Goal: Information Seeking & Learning: Learn about a topic

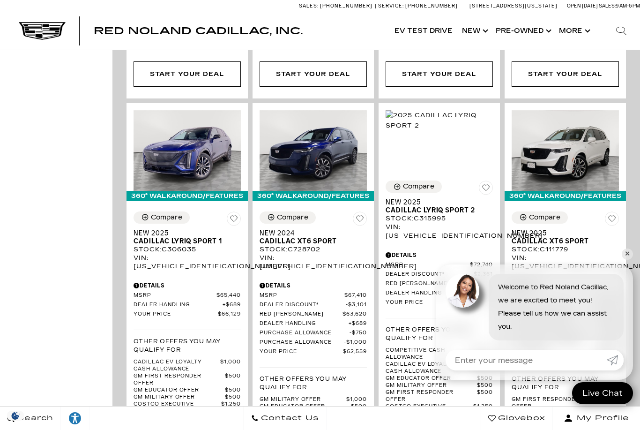
scroll to position [1119, 0]
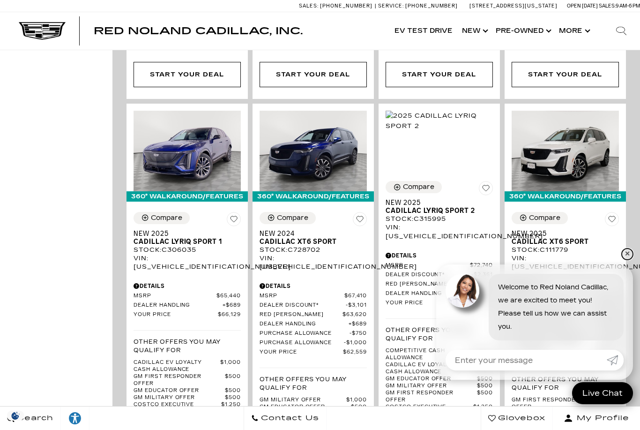
click at [629, 249] on link "✕" at bounding box center [627, 253] width 11 height 11
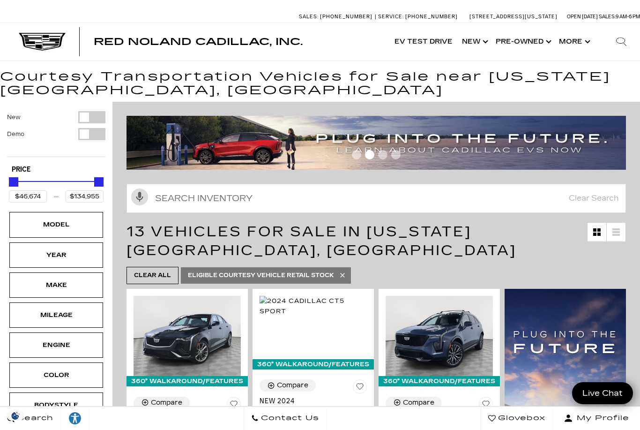
scroll to position [0, 0]
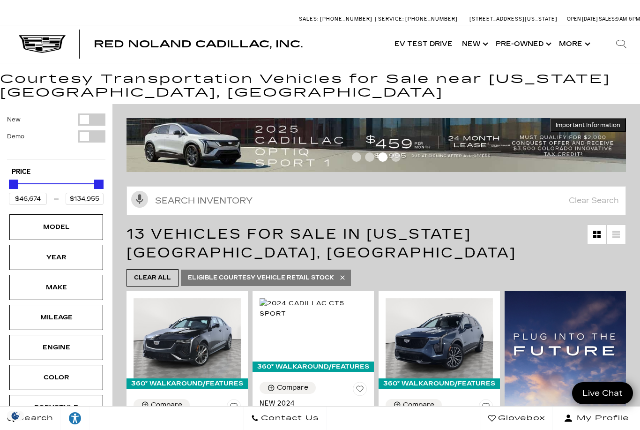
click at [73, 226] on div "Model" at bounding box center [56, 227] width 47 height 10
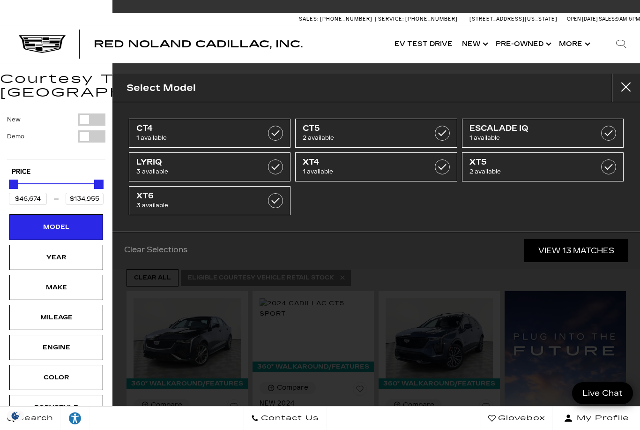
click at [622, 41] on icon "Search" at bounding box center [620, 43] width 11 height 11
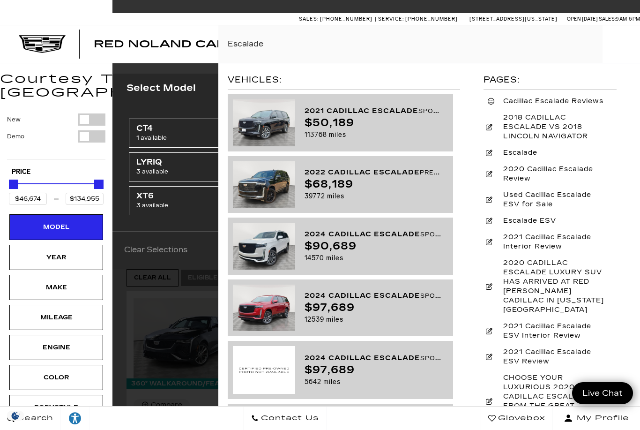
click at [223, 44] on input "Escalade" at bounding box center [429, 43] width 422 height 37
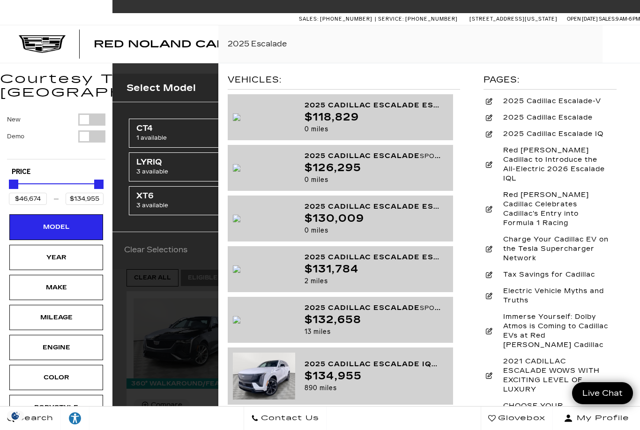
click at [314, 55] on input "2025 Escalade" at bounding box center [429, 43] width 422 height 37
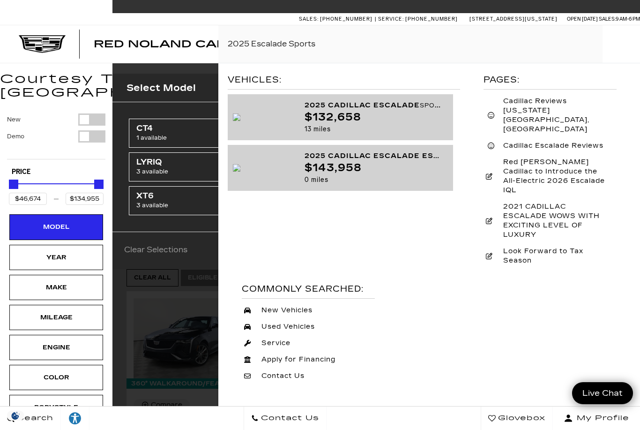
type input "2025 Escalade Sports"
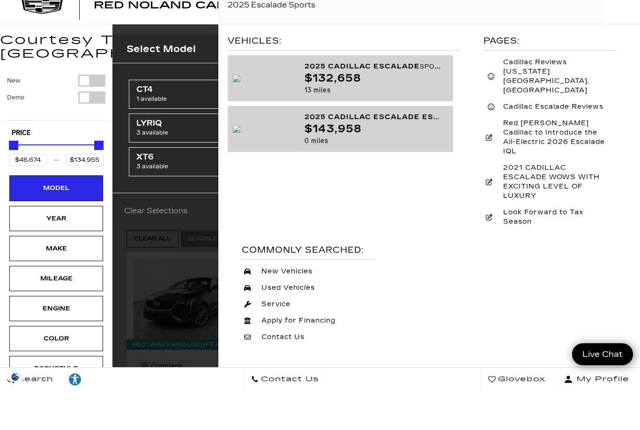
click at [385, 111] on div "$132,658" at bounding box center [372, 117] width 136 height 12
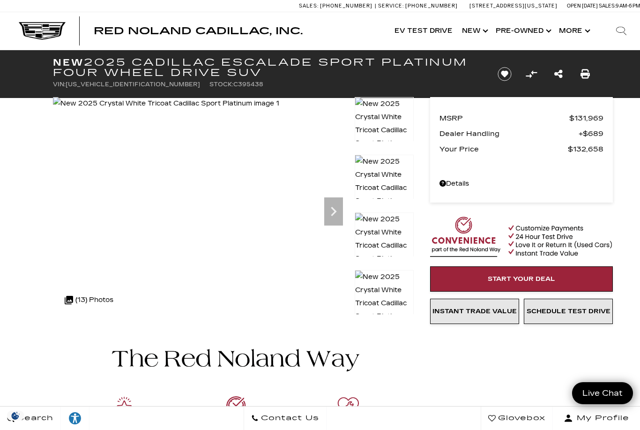
click at [91, 297] on div ".cls-1, .cls-3 { fill: #c50033; } .cls-1 { clip-rule: evenodd; } .cls-2 { clip-…" at bounding box center [89, 300] width 58 height 22
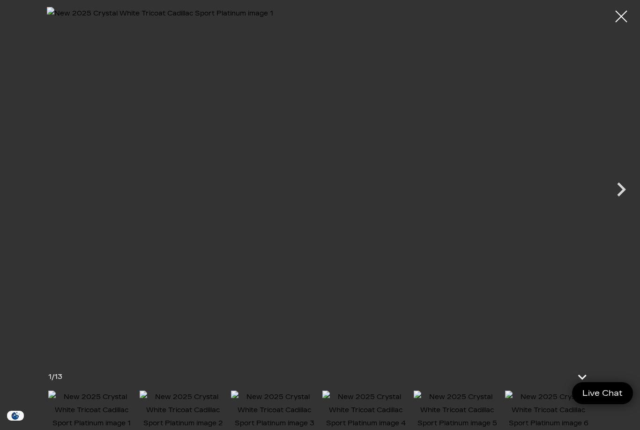
scroll to position [91, 0]
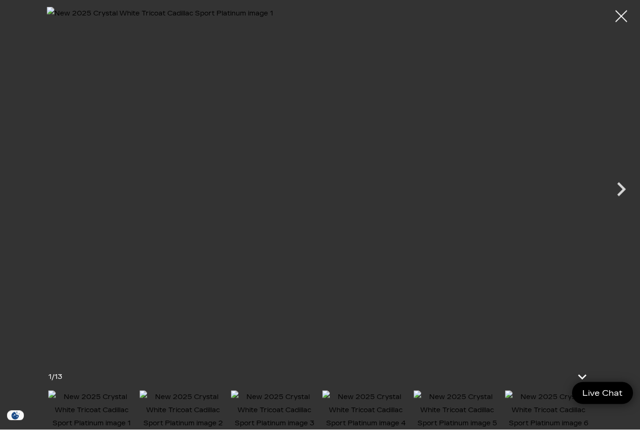
click at [620, 196] on icon "Next" at bounding box center [621, 189] width 9 height 14
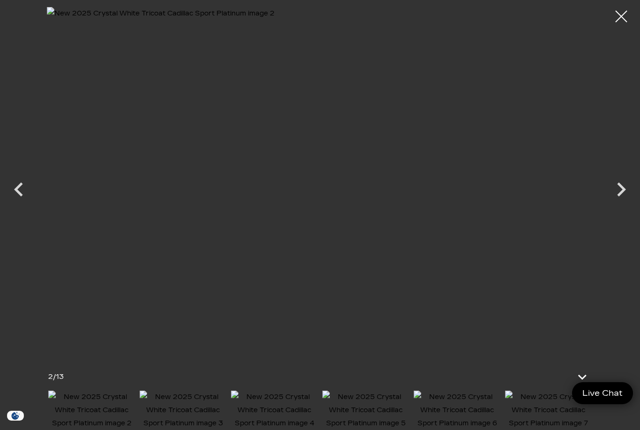
click at [287, 429] on img at bounding box center [274, 409] width 87 height 39
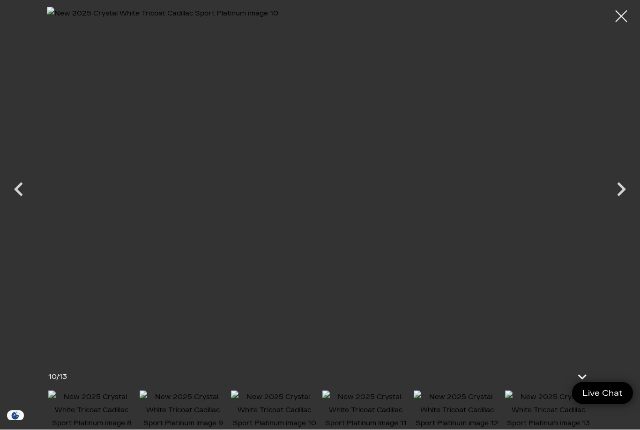
scroll to position [286, 0]
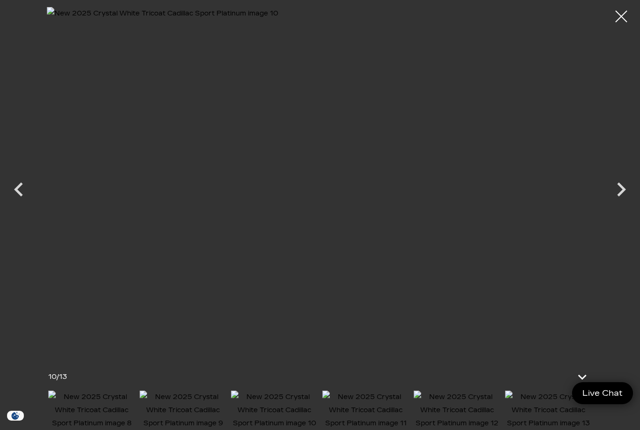
click at [374, 429] on img at bounding box center [365, 409] width 87 height 39
